Goal: Information Seeking & Learning: Learn about a topic

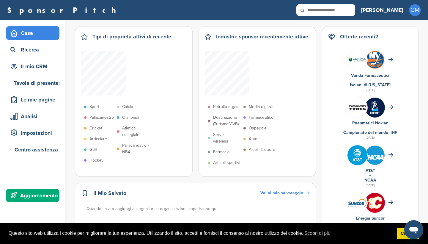
click at [32, 194] on div "Aggiornamento" at bounding box center [34, 195] width 51 height 11
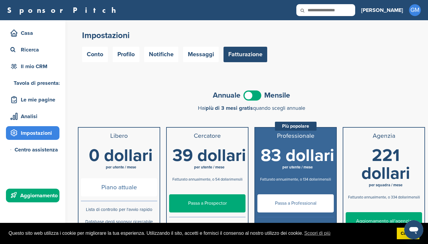
click at [255, 92] on span at bounding box center [253, 95] width 18 height 10
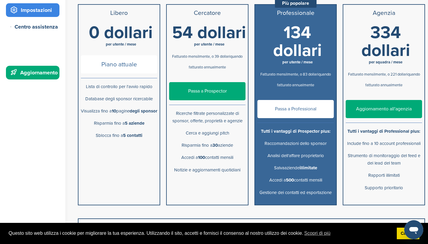
scroll to position [126, 0]
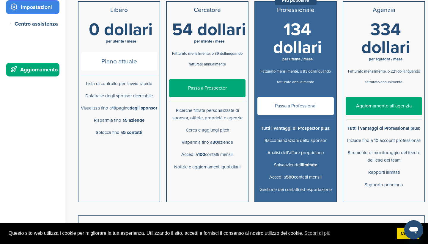
click at [216, 90] on link "Passa a Prospector" at bounding box center [207, 88] width 76 height 18
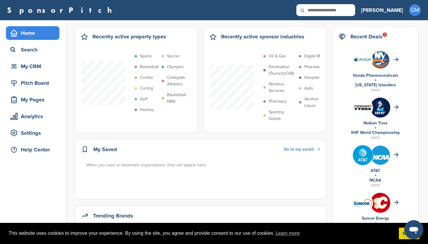
click at [357, 19] on div "SponsorPitch Home Search My CRM Pitch Board My Pages Analytics Settings Help Ce…" at bounding box center [214, 10] width 428 height 20
click at [354, 10] on input "text" at bounding box center [325, 10] width 59 height 12
click at [386, 60] on img at bounding box center [380, 59] width 20 height 19
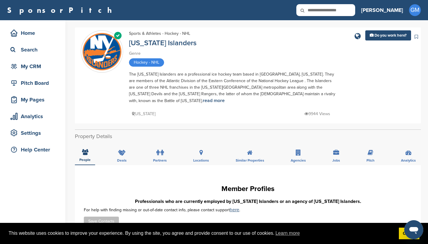
click at [40, 40] on div "Home Search My CRM" at bounding box center [33, 49] width 54 height 47
click at [41, 33] on div "Home" at bounding box center [34, 33] width 51 height 11
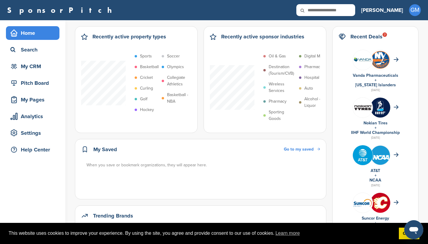
click at [348, 13] on input "text" at bounding box center [325, 10] width 59 height 12
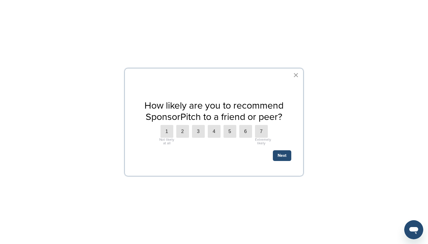
click at [297, 76] on button "×" at bounding box center [296, 75] width 6 height 10
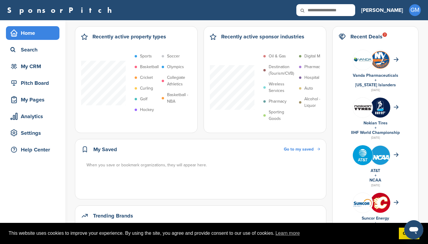
click at [344, 5] on input "text" at bounding box center [325, 10] width 59 height 12
type input "*******"
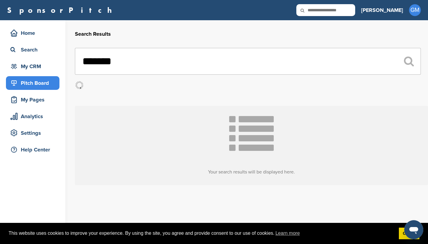
click at [37, 87] on div "Pitch Board" at bounding box center [34, 83] width 51 height 11
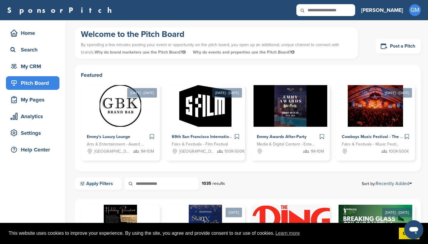
click at [103, 186] on link "Apply Filters" at bounding box center [98, 183] width 47 height 12
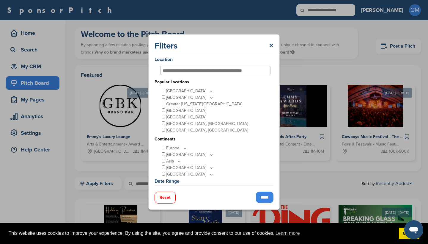
click at [206, 68] on input "text" at bounding box center [210, 70] width 94 height 5
click at [176, 148] on p "Europe" at bounding box center [176, 148] width 21 height 7
click at [185, 148] on icon at bounding box center [185, 148] width 5 height 5
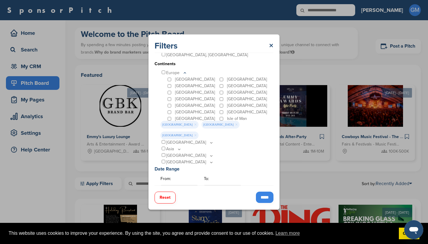
click at [172, 80] on div "Austria" at bounding box center [193, 79] width 52 height 7
click at [171, 94] on div "Ireland" at bounding box center [193, 95] width 52 height 7
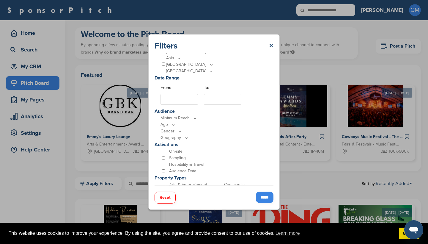
scroll to position [181, 0]
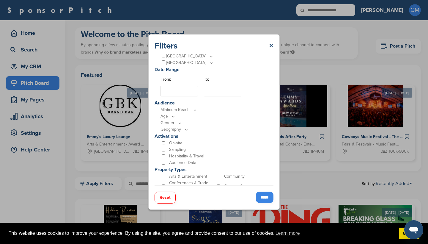
click at [187, 106] on p "Minimum Reach" at bounding box center [216, 109] width 110 height 7
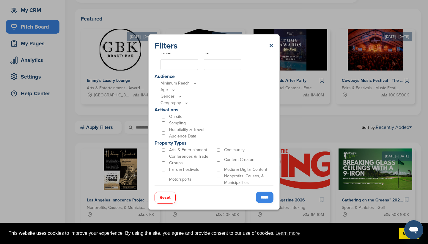
scroll to position [59, 0]
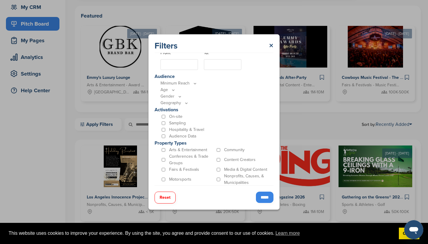
click at [263, 197] on input "*****" at bounding box center [265, 196] width 18 height 11
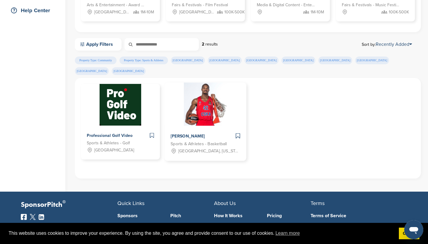
scroll to position [152, 0]
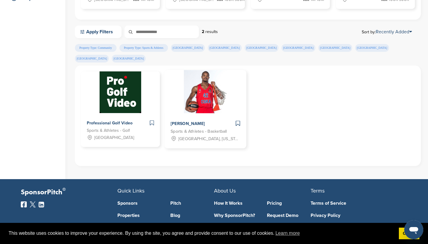
click at [195, 128] on span "Sports & Athletes - Basketball" at bounding box center [199, 131] width 56 height 7
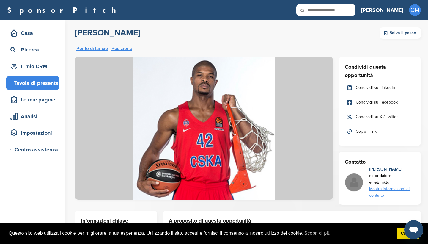
click at [351, 12] on input "text" at bounding box center [325, 10] width 59 height 12
type input "*******"
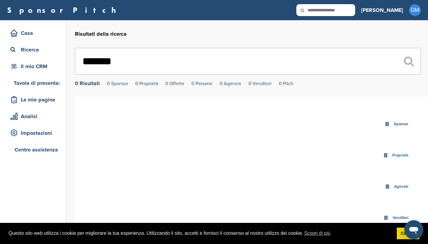
drag, startPoint x: 171, startPoint y: 60, endPoint x: 71, endPoint y: 57, distance: 100.5
click at [71, 57] on div "Casa Ricerca Il mio CRM Tavola di presentazione Le mie pagine Analisi Impostazi…" at bounding box center [214, 186] width 428 height 333
drag, startPoint x: 154, startPoint y: 65, endPoint x: 78, endPoint y: 63, distance: 75.9
click at [78, 63] on input "*********" at bounding box center [248, 61] width 346 height 27
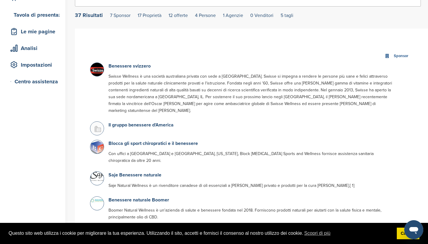
scroll to position [75, 0]
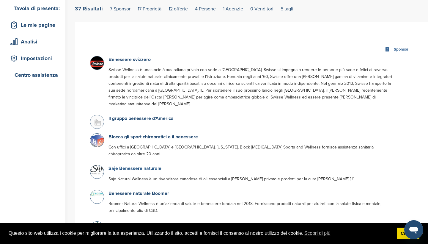
type input "********"
click at [117, 165] on link "Saje Benessere naturale" at bounding box center [135, 168] width 53 height 6
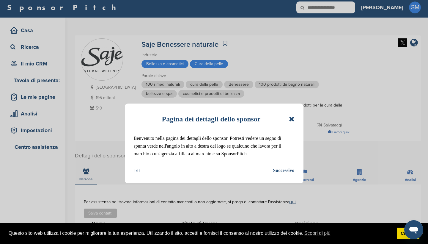
click at [290, 169] on div "Successivo" at bounding box center [283, 171] width 21 height 8
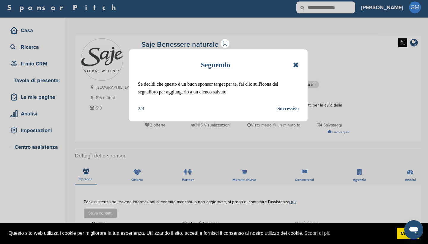
click at [286, 108] on div "Successivo" at bounding box center [287, 109] width 21 height 8
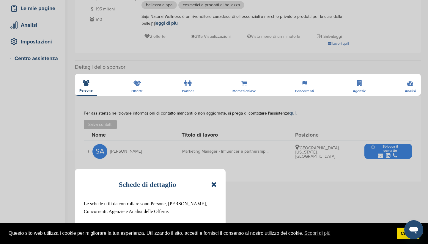
scroll to position [92, 0]
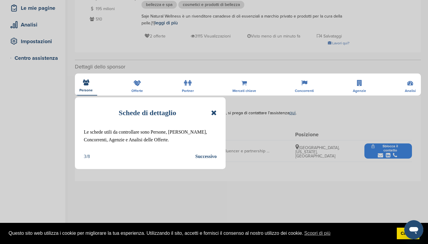
click at [214, 112] on icon at bounding box center [214, 112] width 6 height 7
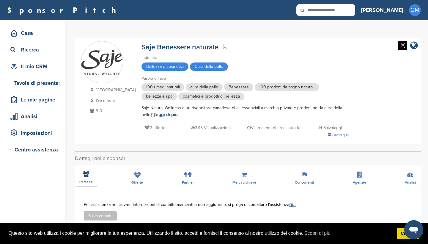
scroll to position [0, 0]
click at [155, 114] on link "leggi di più" at bounding box center [166, 115] width 23 height 6
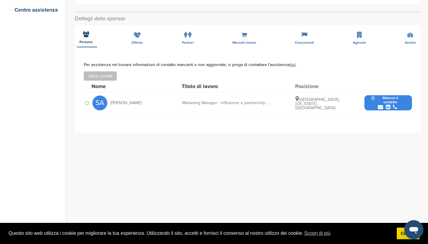
scroll to position [140, 0]
click at [412, 37] on div "**********" at bounding box center [248, 148] width 346 height 274
click at [410, 35] on div "**********" at bounding box center [248, 148] width 346 height 274
click at [306, 36] on div "**********" at bounding box center [248, 148] width 346 height 274
click at [304, 34] on div "**********" at bounding box center [248, 148] width 346 height 274
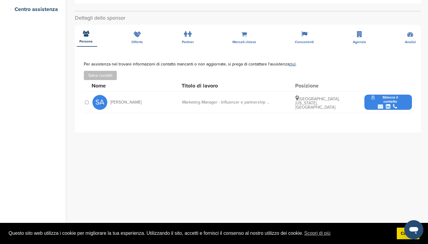
click at [142, 36] on div "**********" at bounding box center [248, 148] width 346 height 274
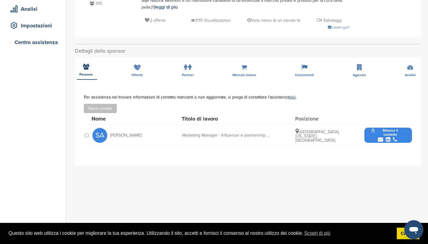
scroll to position [146, 0]
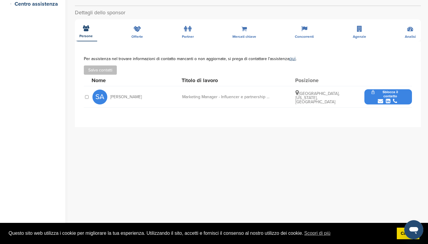
click at [378, 96] on button "Sblocca il contatto" at bounding box center [389, 96] width 48 height 21
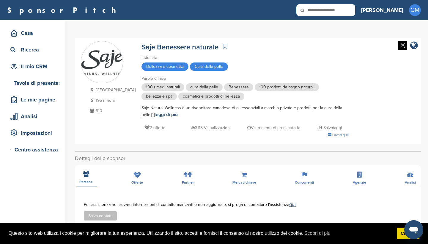
scroll to position [0, 0]
click at [147, 94] on span "bellezza e spa" at bounding box center [159, 96] width 35 height 8
click at [155, 112] on link "leggi di più" at bounding box center [166, 115] width 23 height 6
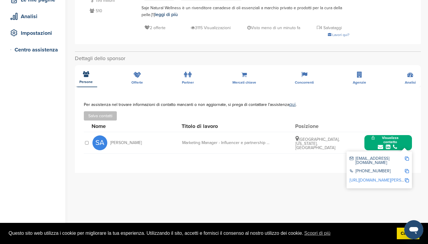
scroll to position [100, 0]
click at [407, 159] on img at bounding box center [407, 158] width 4 height 4
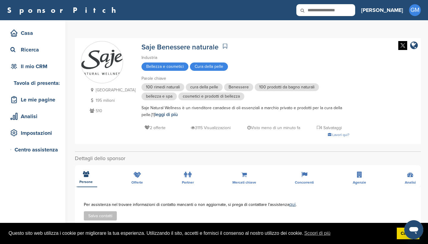
scroll to position [0, 0]
click at [223, 45] on icon at bounding box center [225, 46] width 4 height 6
click at [223, 46] on icon at bounding box center [225, 46] width 4 height 6
click at [163, 47] on link "Saje Benessere naturale" at bounding box center [180, 47] width 77 height 9
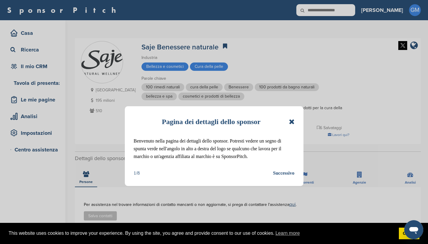
click at [292, 121] on icon at bounding box center [292, 121] width 6 height 7
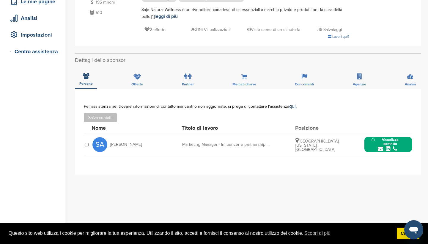
scroll to position [99, 0]
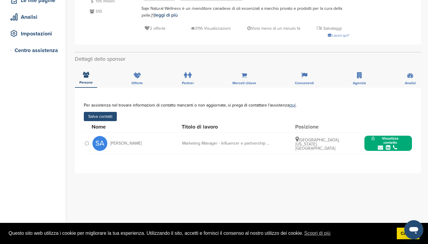
click at [108, 117] on button "Salva contatti" at bounding box center [100, 116] width 33 height 9
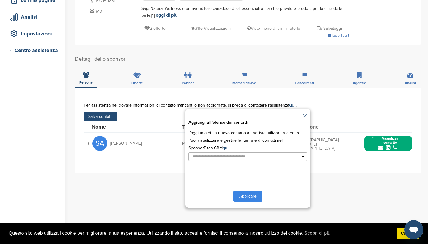
click at [253, 194] on button "Applicare" at bounding box center [247, 196] width 29 height 11
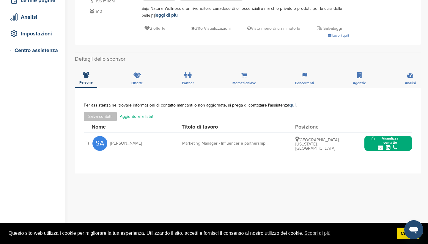
click at [402, 142] on button "Visualizza contatto" at bounding box center [389, 143] width 48 height 21
click at [398, 122] on div "Nome Titolo di lavoro Posizione" at bounding box center [252, 126] width 321 height 11
click at [362, 117] on div "Salva contatti Aggiunto alla lista!" at bounding box center [248, 116] width 328 height 9
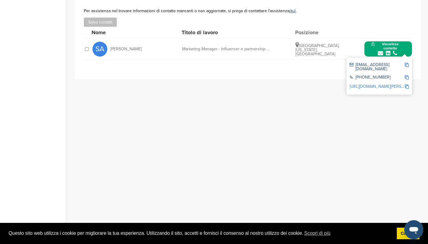
scroll to position [193, 0]
click at [407, 85] on img at bounding box center [407, 87] width 4 height 4
click at [409, 85] on img at bounding box center [407, 87] width 4 height 4
click at [393, 85] on link "[URL][DOMAIN_NAME][PERSON_NAME]" at bounding box center [386, 87] width 73 height 5
drag, startPoint x: 356, startPoint y: 65, endPoint x: 388, endPoint y: 65, distance: 32.1
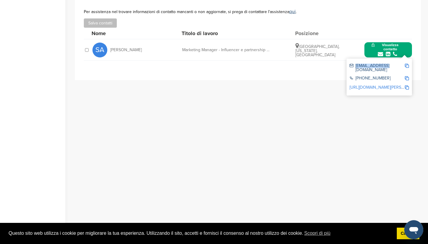
click at [388, 65] on div "[EMAIL_ADDRESS][DOMAIN_NAME]" at bounding box center [377, 68] width 55 height 8
copy div "[EMAIL_ADDRESS][DOMAIN_NAME]"
click at [350, 76] on div "[PHONE_NUMBER]" at bounding box center [377, 78] width 55 height 5
click at [408, 76] on img at bounding box center [407, 78] width 4 height 4
click at [258, 51] on div "Marketing Manager - Influencer e partnership di marca" at bounding box center [226, 50] width 89 height 4
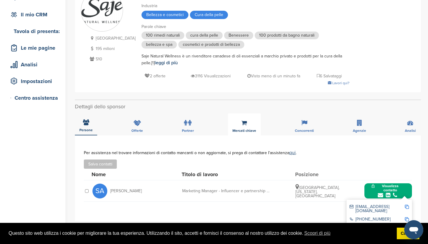
scroll to position [51, 0]
click at [248, 125] on div "Mercati chiave" at bounding box center [244, 125] width 33 height 22
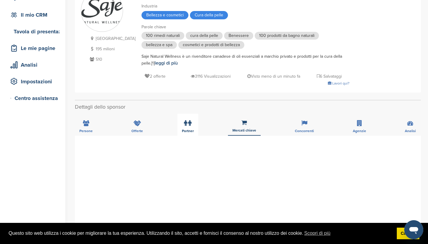
click at [191, 127] on label at bounding box center [187, 123] width 7 height 12
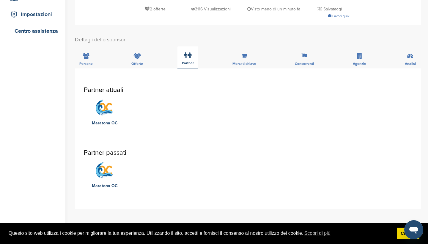
scroll to position [121, 0]
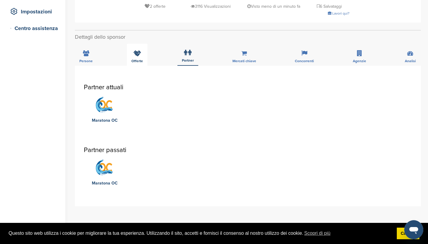
click at [137, 52] on icon at bounding box center [138, 53] width 8 height 6
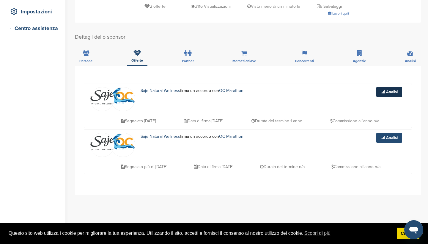
click at [391, 87] on link "Analisi" at bounding box center [389, 92] width 26 height 10
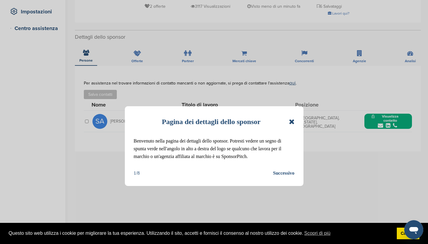
click at [293, 121] on icon at bounding box center [292, 121] width 6 height 7
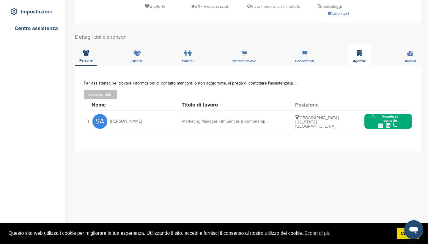
click at [364, 53] on div "Agenzie" at bounding box center [359, 55] width 22 height 22
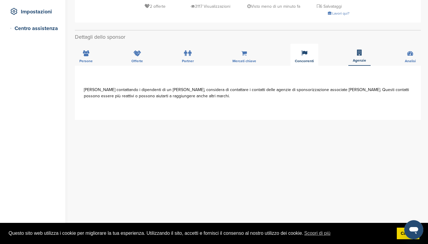
click at [297, 48] on div "Concorrenti" at bounding box center [305, 55] width 28 height 22
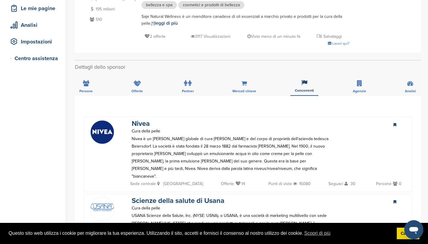
scroll to position [92, 0]
click at [141, 123] on link "Nivea" at bounding box center [141, 123] width 18 height 9
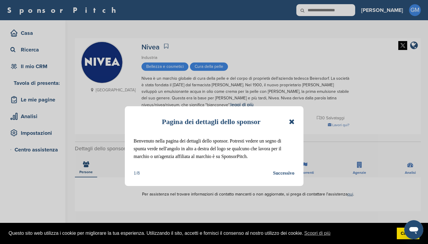
click at [291, 120] on icon at bounding box center [292, 121] width 6 height 7
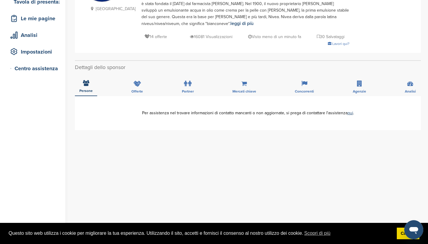
scroll to position [81, 0]
click at [136, 87] on div "Offerte" at bounding box center [137, 85] width 21 height 22
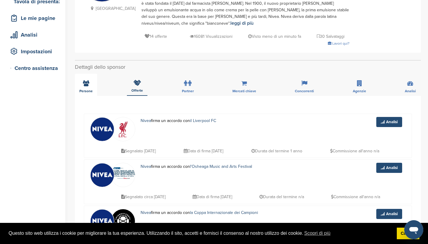
click at [86, 83] on icon at bounding box center [86, 83] width 6 height 6
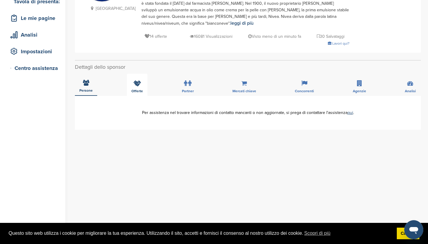
click at [133, 85] on div "Offerte" at bounding box center [137, 85] width 21 height 22
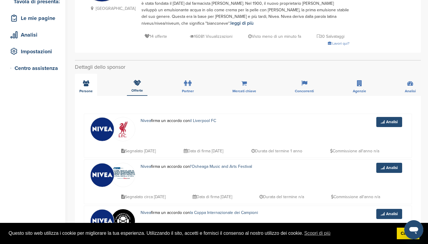
click at [89, 82] on div "Persone" at bounding box center [86, 85] width 22 height 22
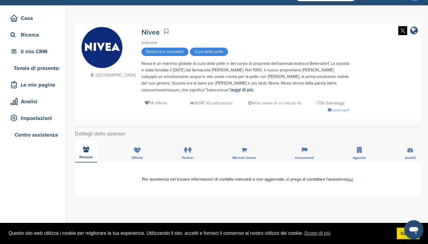
scroll to position [12, 0]
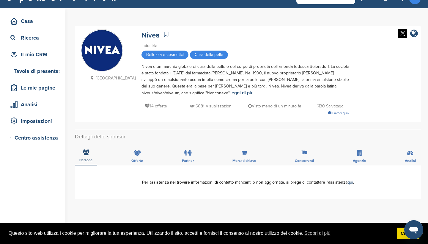
click at [190, 105] on p "16081 Visualizzazioni" at bounding box center [211, 105] width 43 height 7
click at [361, 156] on icon at bounding box center [359, 153] width 5 height 6
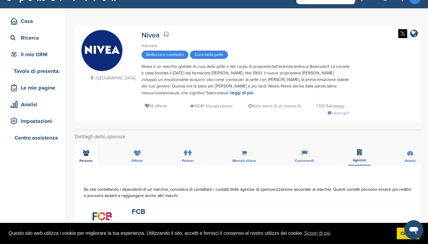
click at [84, 155] on icon at bounding box center [86, 153] width 6 height 6
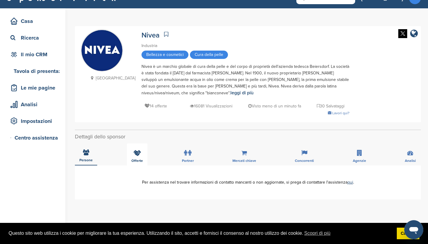
click at [137, 157] on div "Offerte" at bounding box center [137, 154] width 21 height 22
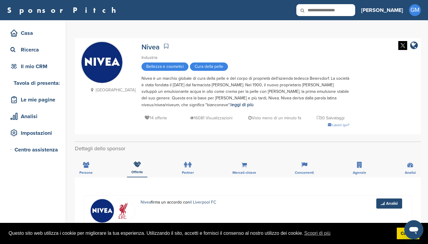
scroll to position [0, 0]
click at [103, 89] on p "Germania" at bounding box center [111, 89] width 47 height 7
click at [155, 67] on span "Bellezza e cosmetici" at bounding box center [165, 66] width 47 height 8
click at [164, 45] on icon at bounding box center [166, 46] width 4 height 6
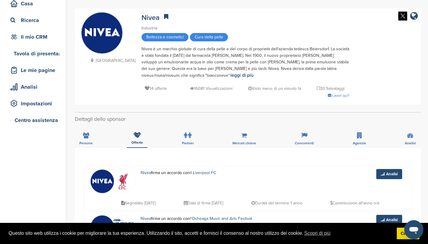
scroll to position [40, 0]
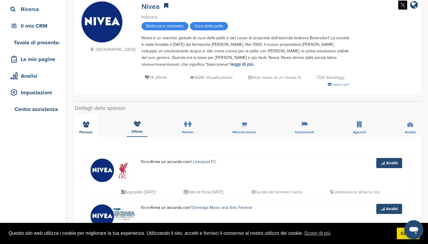
click at [81, 131] on span "Persone" at bounding box center [85, 132] width 13 height 4
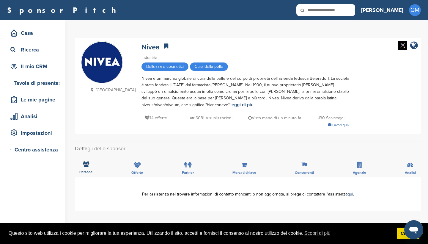
scroll to position [0, 0]
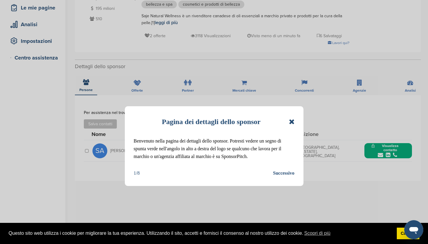
click at [293, 122] on icon at bounding box center [292, 121] width 6 height 7
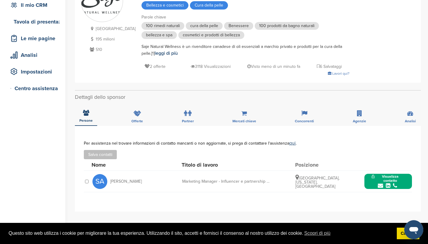
scroll to position [62, 0]
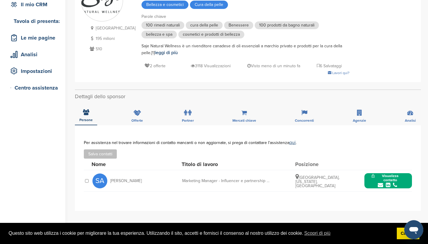
click at [388, 185] on icon "submit" at bounding box center [388, 184] width 4 height 5
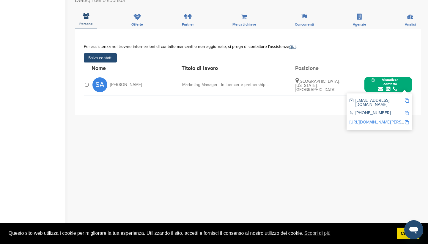
scroll to position [163, 0]
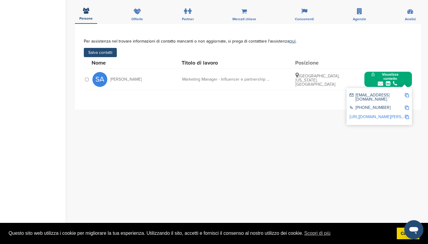
click at [388, 114] on link "http://www.linkedin.com/in/sammee-reyes-ba0a3123" at bounding box center [386, 116] width 73 height 5
click at [375, 115] on link "http://www.linkedin.com/in/sammee-reyes-ba0a3123" at bounding box center [386, 116] width 73 height 5
click at [227, 78] on div "Marketing Manager - Influencer e partnership di marca" at bounding box center [226, 79] width 89 height 4
click at [267, 78] on div "Marketing Manager - Influencer e partnership di marca" at bounding box center [226, 79] width 89 height 4
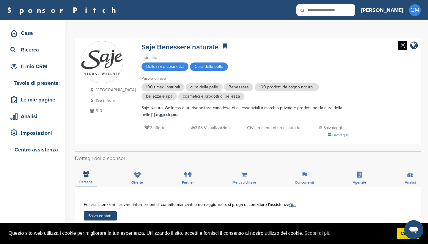
scroll to position [0, 0]
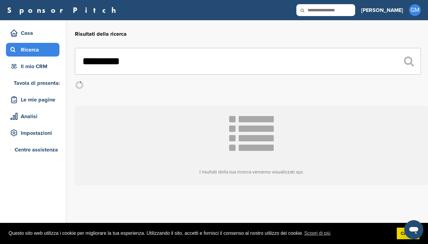
drag, startPoint x: 154, startPoint y: 61, endPoint x: 53, endPoint y: 51, distance: 102.1
click at [53, 51] on div "Casa [GEOGRAPHIC_DATA] Il mio CRM Tavola di presentazione Le mie pagine Analisi…" at bounding box center [214, 132] width 428 height 224
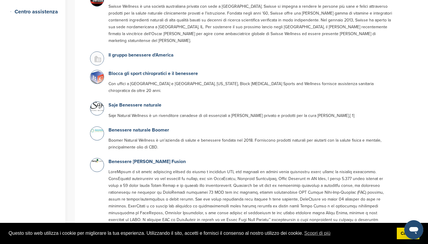
scroll to position [139, 0]
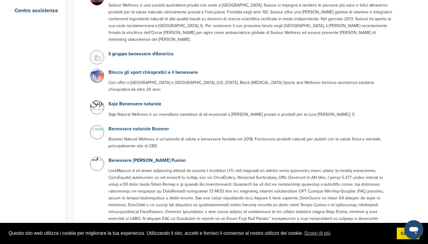
type input "********"
click at [145, 126] on link "Benessere naturale Boomer" at bounding box center [139, 129] width 61 height 6
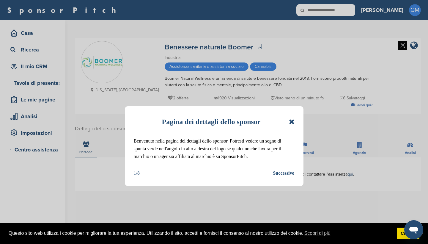
click at [281, 176] on div "Successivo" at bounding box center [283, 173] width 21 height 8
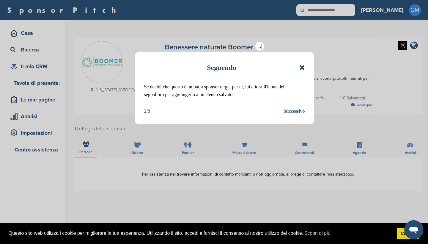
click at [297, 110] on div "Successivo" at bounding box center [294, 111] width 21 height 8
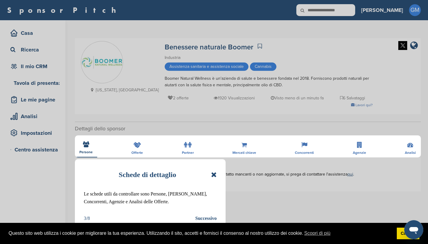
click at [213, 174] on icon at bounding box center [214, 174] width 6 height 7
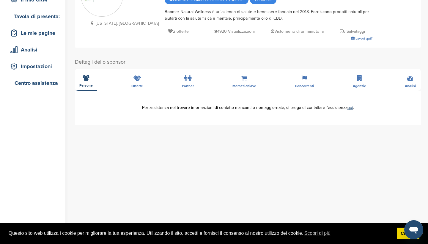
scroll to position [67, 0]
click at [349, 107] on link "qui" at bounding box center [351, 107] width 6 height 5
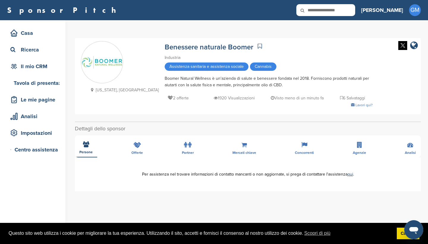
scroll to position [0, 0]
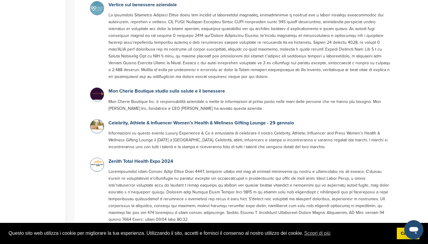
scroll to position [665, 0]
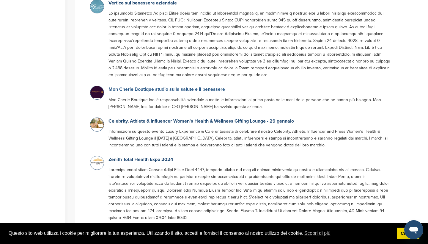
click at [163, 86] on link "Mon Cherie Boutique studio sulla salute e il benessere" at bounding box center [167, 89] width 117 height 6
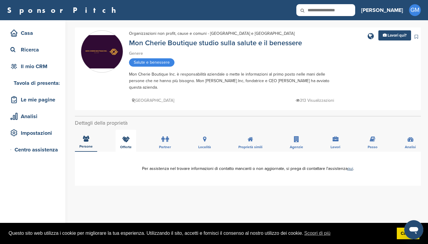
click at [123, 145] on div "Offerte" at bounding box center [126, 141] width 21 height 22
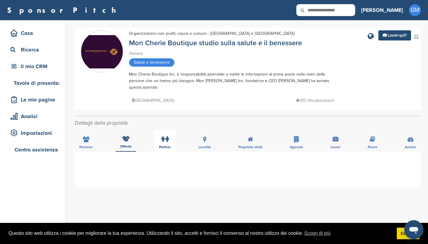
click at [158, 144] on div "Partner" at bounding box center [165, 141] width 21 height 22
click at [335, 142] on icon at bounding box center [336, 139] width 6 height 6
click at [374, 141] on icon at bounding box center [373, 139] width 6 height 6
click at [409, 139] on icon at bounding box center [411, 139] width 6 height 6
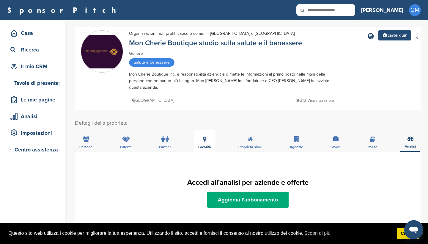
click at [203, 143] on div "Località" at bounding box center [205, 141] width 22 height 22
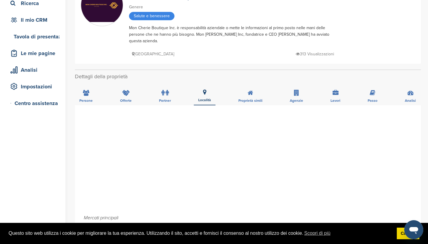
scroll to position [47, 0]
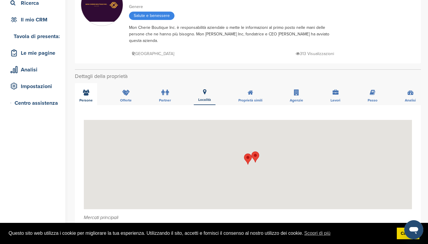
click at [87, 97] on div "Persone" at bounding box center [86, 94] width 22 height 22
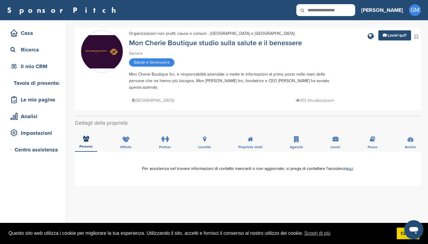
scroll to position [0, 0]
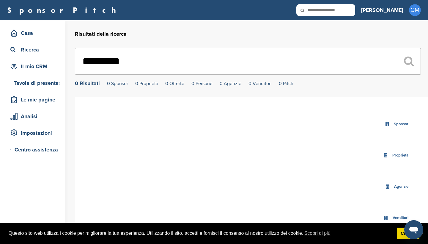
drag, startPoint x: 172, startPoint y: 66, endPoint x: 70, endPoint y: 62, distance: 102.1
click at [70, 62] on div "Casa [GEOGRAPHIC_DATA] Il mio CRM Tavola di presentazione Le mie pagine Analisi…" at bounding box center [214, 186] width 428 height 333
type input "*"
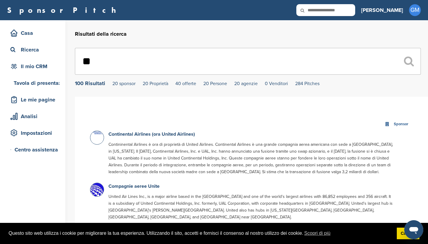
type input "*"
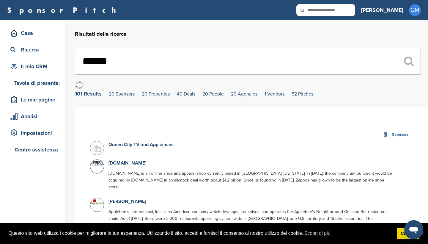
type input "*******"
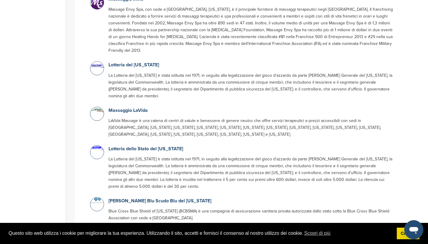
scroll to position [174, 0]
